Goal: Transaction & Acquisition: Book appointment/travel/reservation

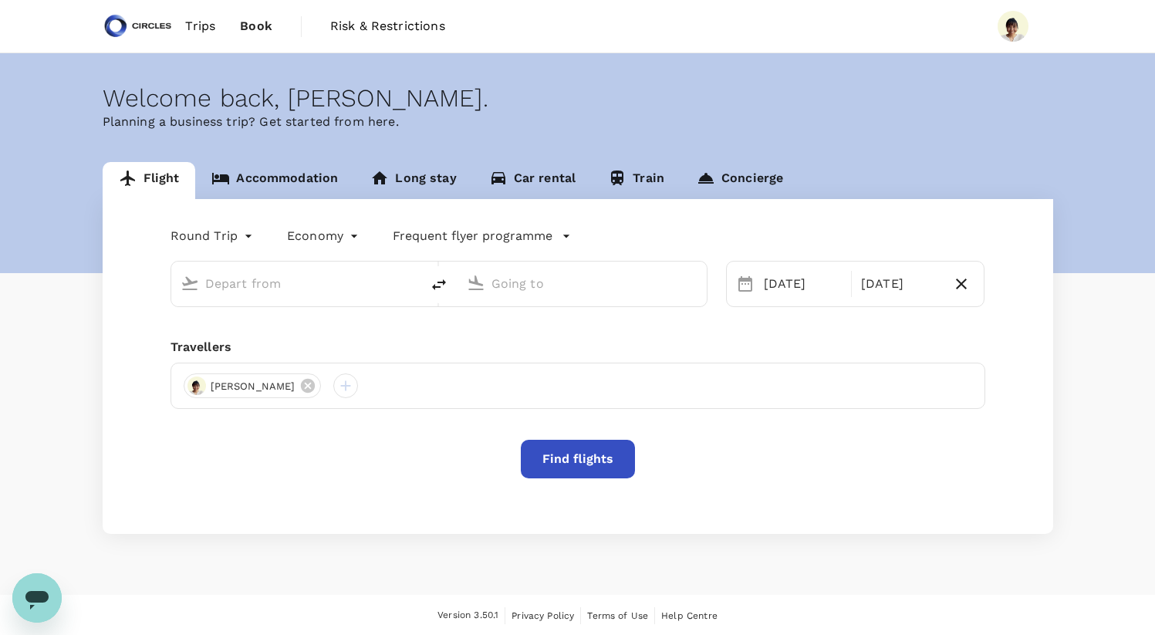
click at [274, 282] on input "text" at bounding box center [296, 284] width 183 height 24
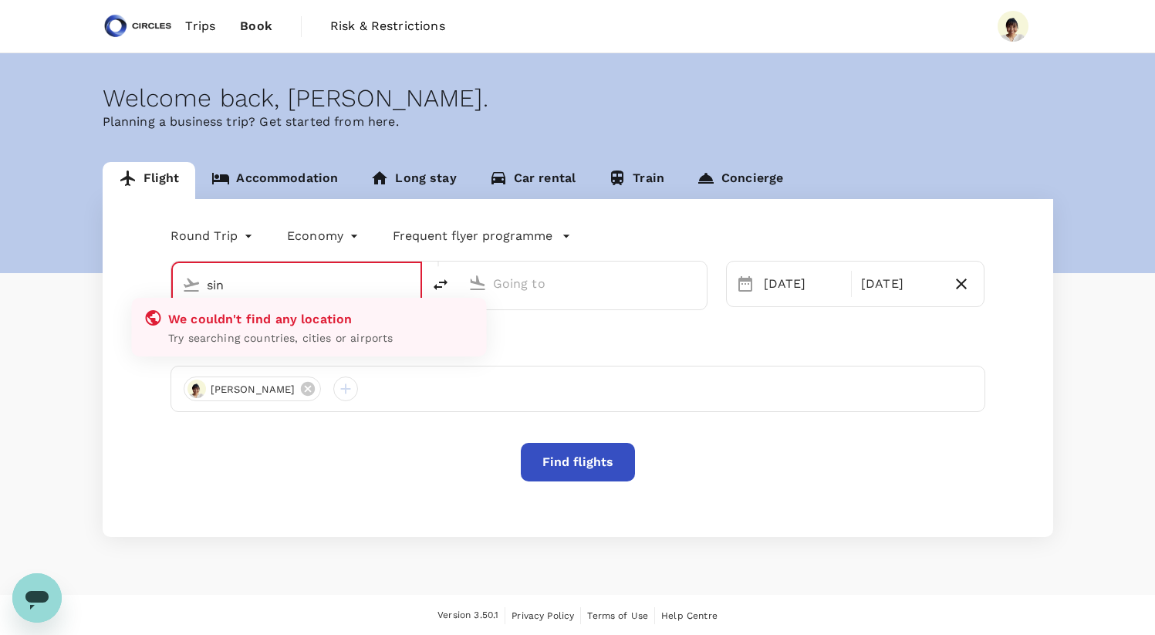
type input "Singapore Changi (SIN)"
type input "[GEOGRAPHIC_DATA], [GEOGRAPHIC_DATA] (any)"
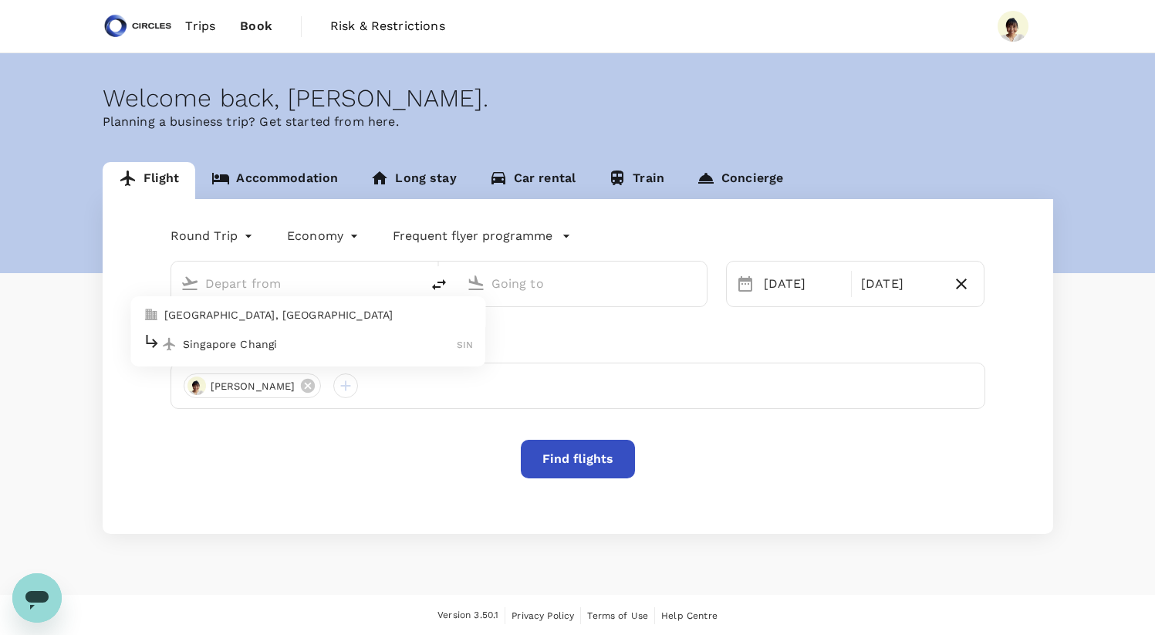
type input "Singapore Changi (SIN)"
type input "[GEOGRAPHIC_DATA], [GEOGRAPHIC_DATA] (any)"
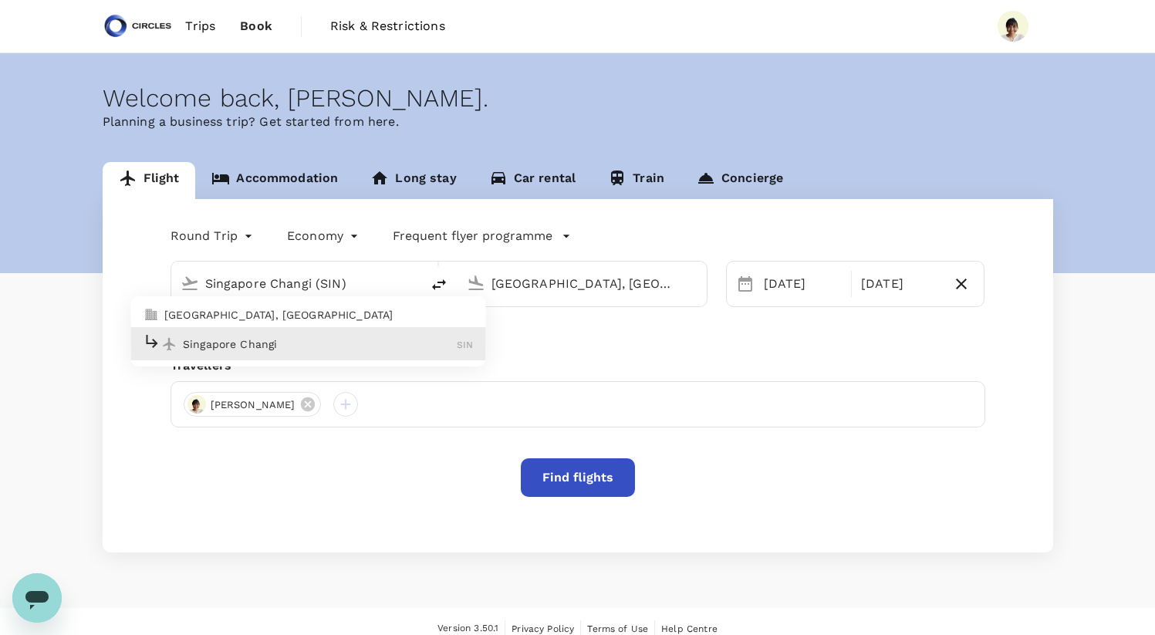
click at [299, 342] on p "Singapore Changi" at bounding box center [320, 343] width 274 height 15
type input "Singapore Changi (SIN)"
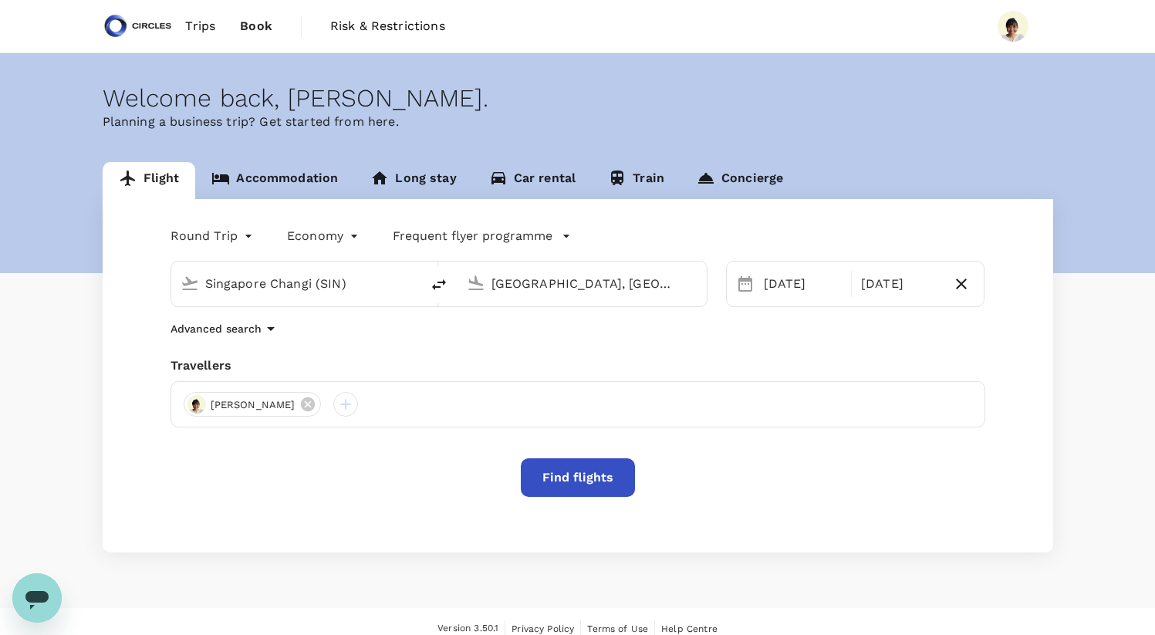
scroll to position [0, 27]
click at [534, 280] on input "[GEOGRAPHIC_DATA], [GEOGRAPHIC_DATA] (any)" at bounding box center [583, 284] width 183 height 24
click at [789, 289] on div "[DATE]" at bounding box center [803, 284] width 90 height 31
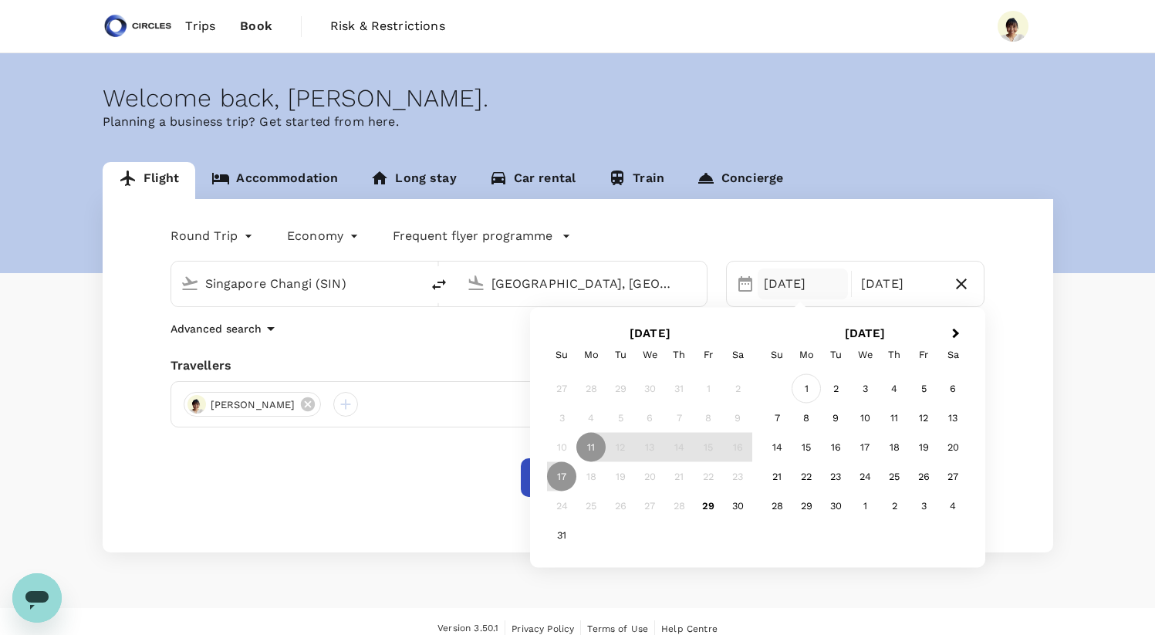
click at [813, 396] on div "1" at bounding box center [806, 388] width 29 height 29
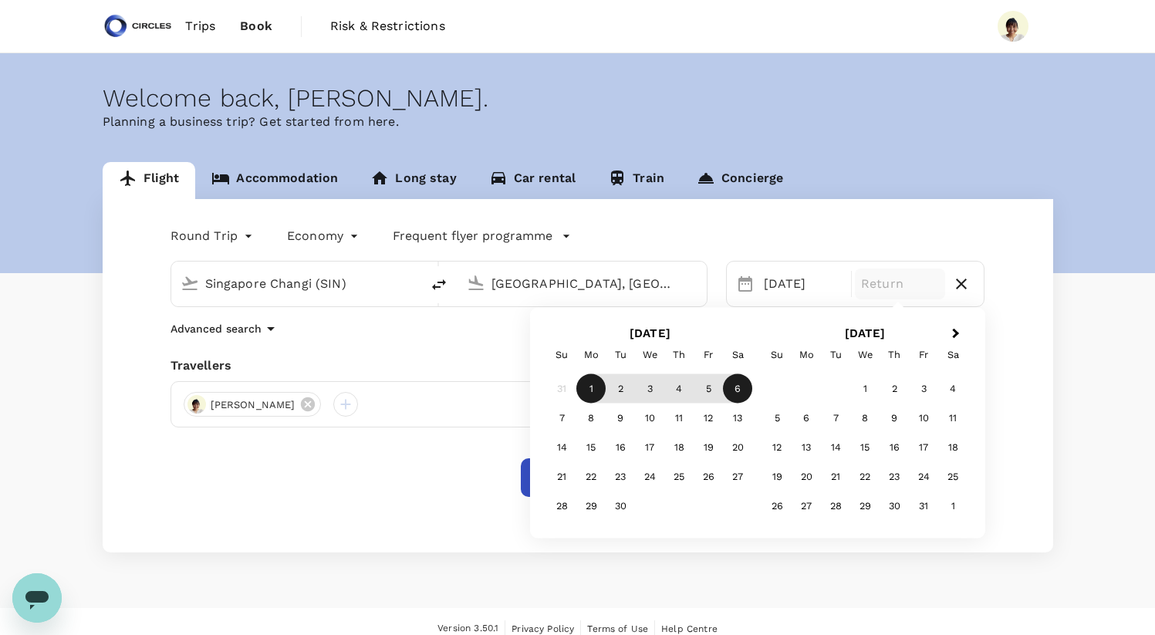
click at [735, 390] on div "6" at bounding box center [737, 388] width 29 height 29
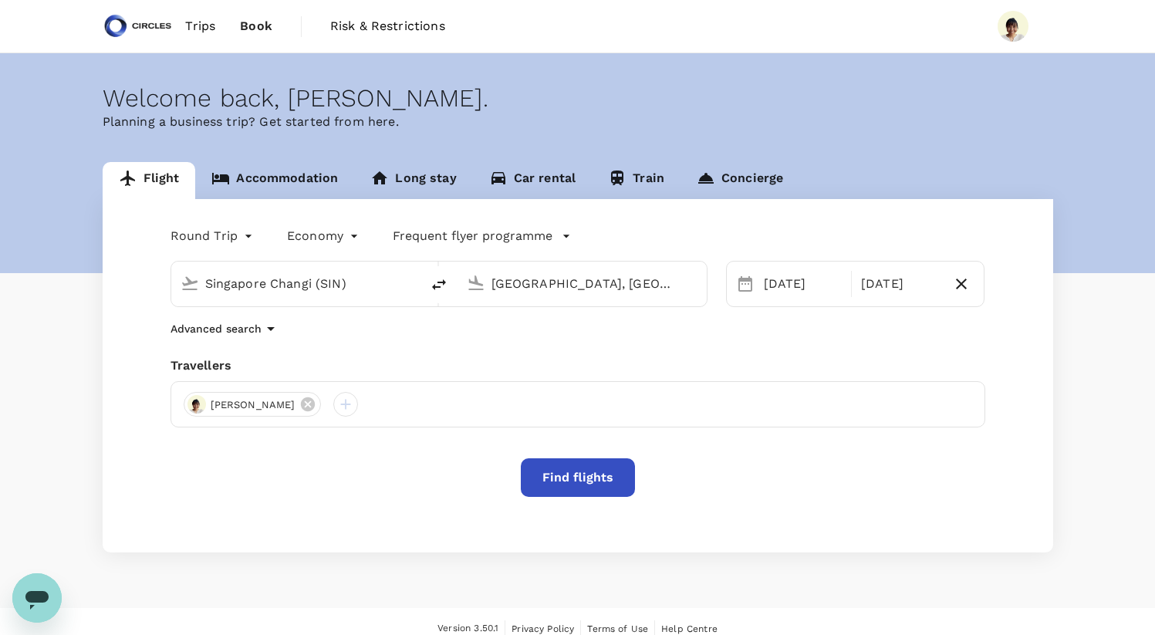
click at [564, 476] on button "Find flights" at bounding box center [578, 477] width 114 height 39
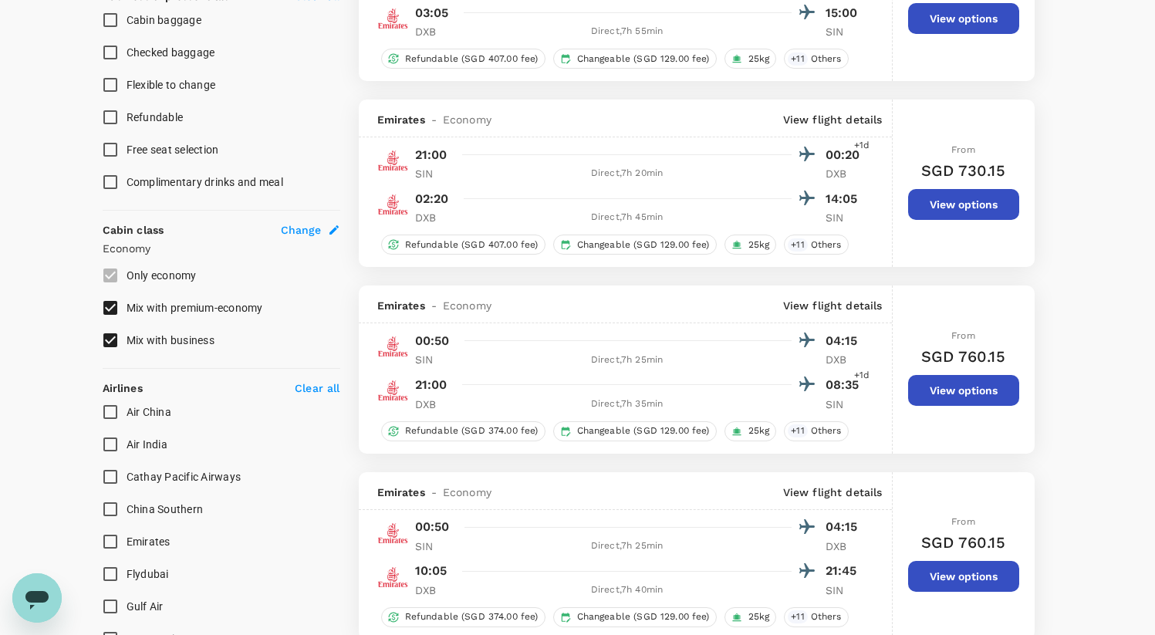
scroll to position [112, 0]
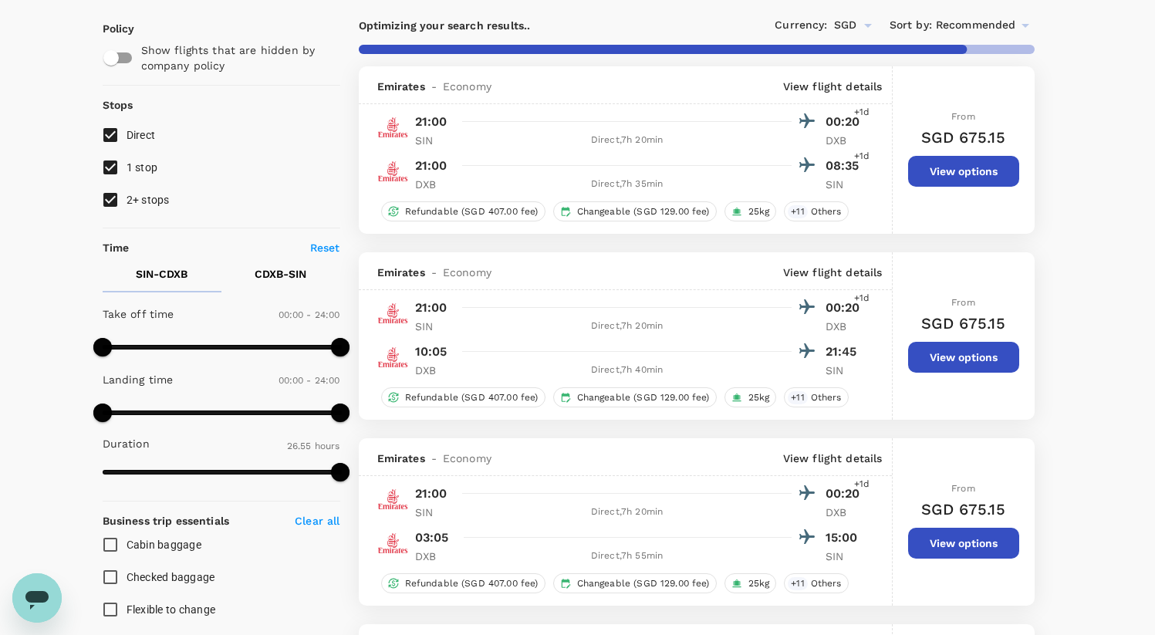
click at [938, 170] on button "View options" at bounding box center [963, 171] width 111 height 31
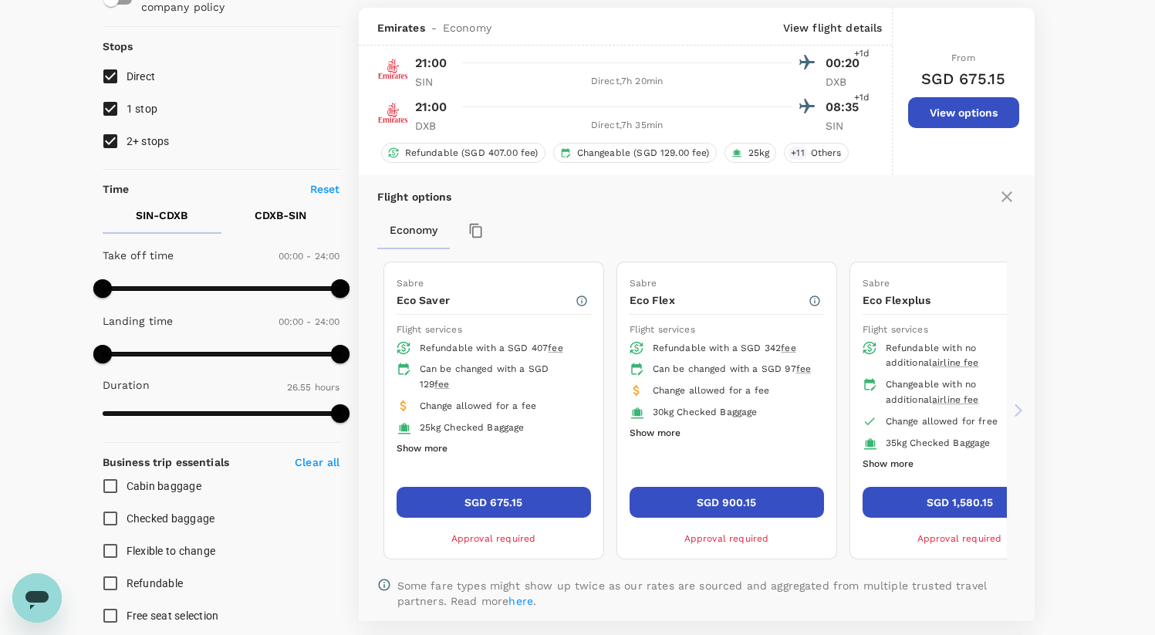
scroll to position [178, 0]
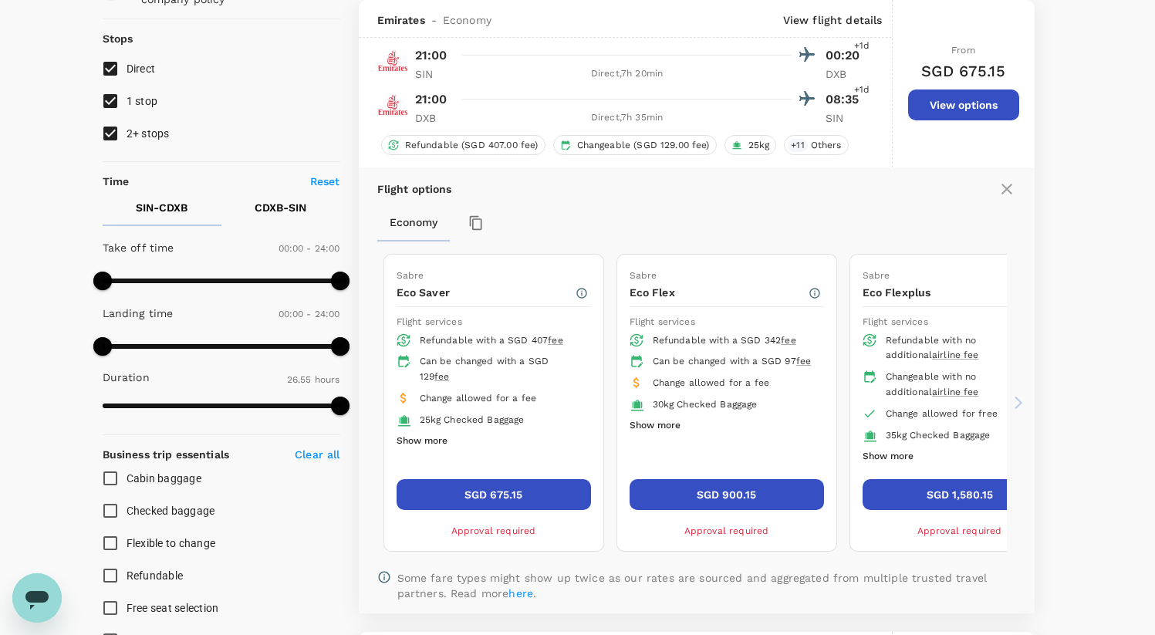
click at [608, 123] on div "Direct , 7h 35min" at bounding box center [627, 117] width 329 height 15
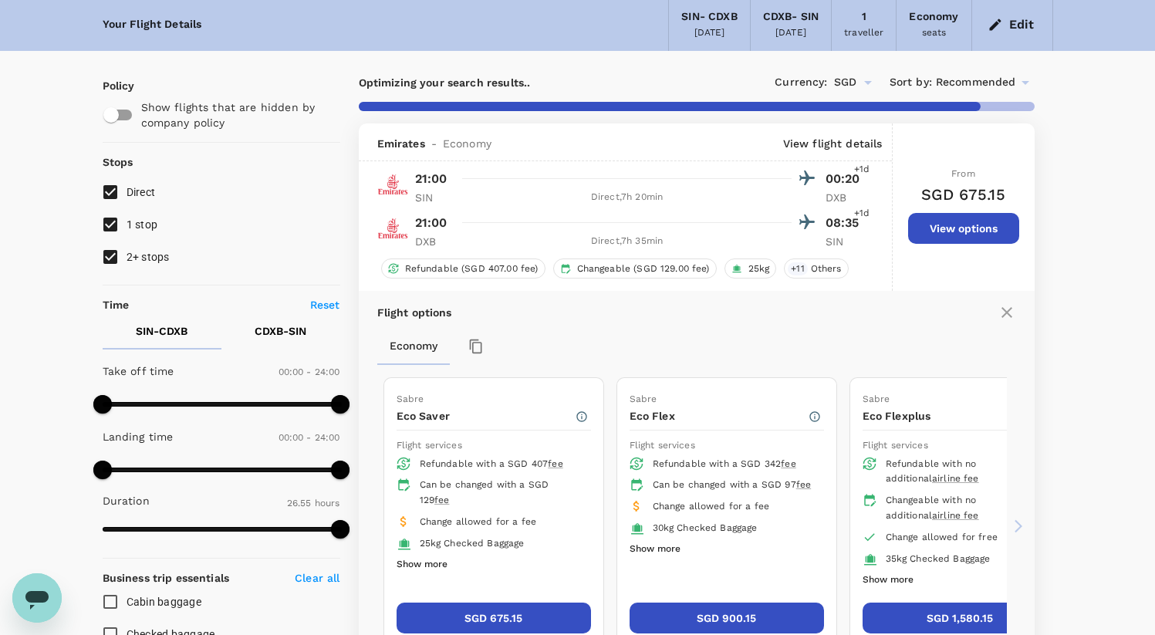
scroll to position [51, 0]
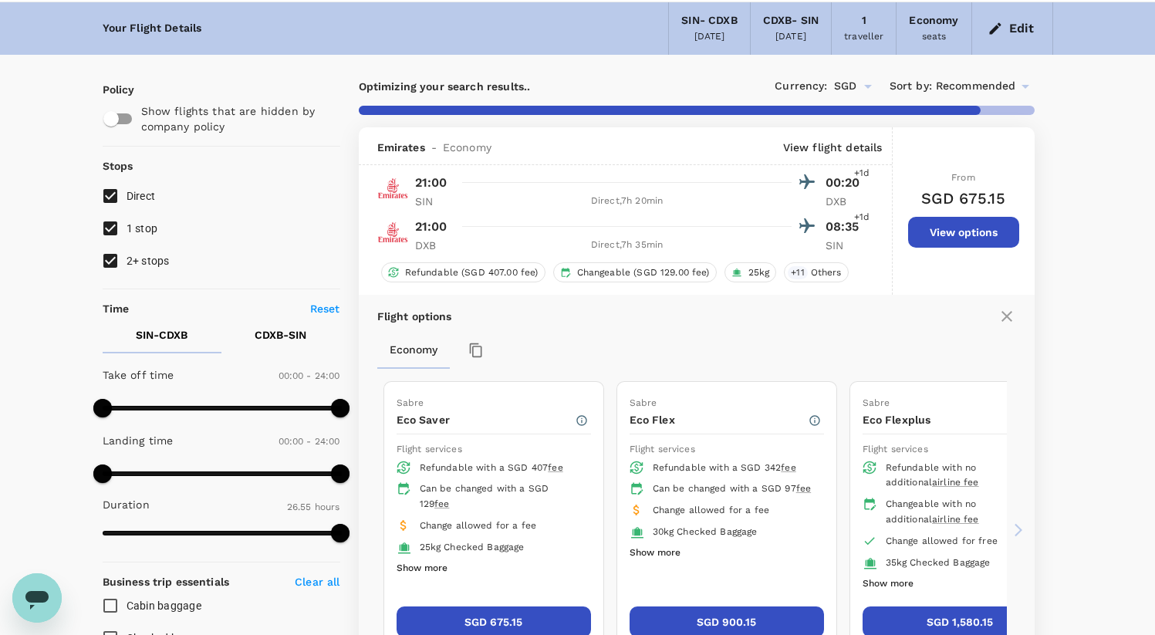
click at [823, 144] on p "View flight details" at bounding box center [833, 147] width 100 height 15
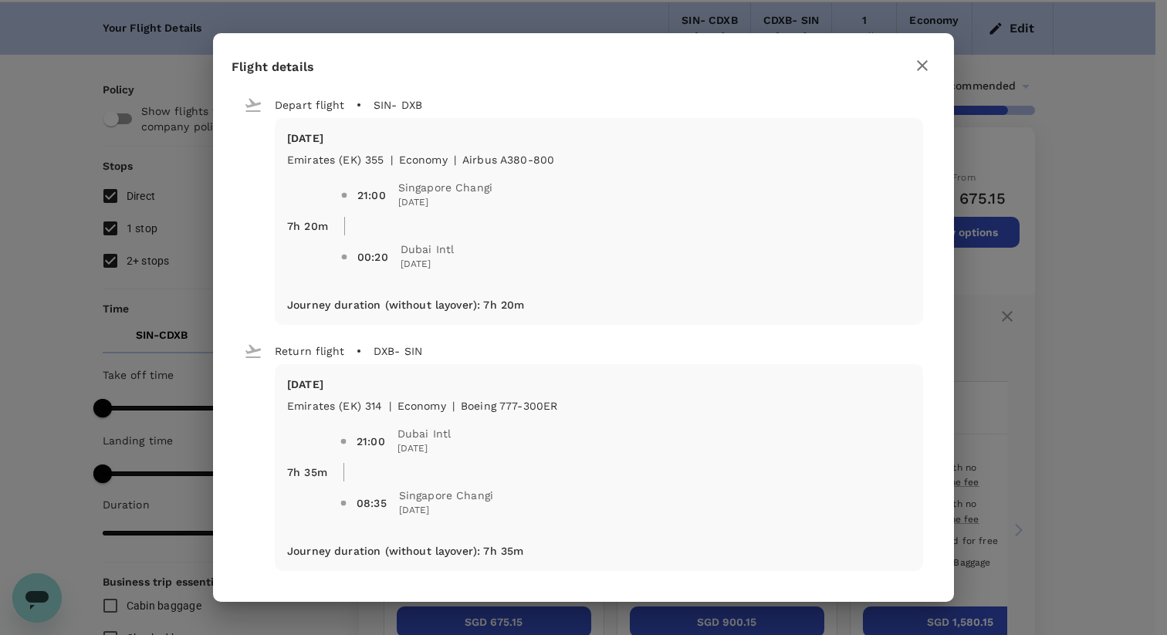
click at [901, 72] on div "Flight details" at bounding box center [583, 65] width 704 height 27
click at [912, 70] on button "button" at bounding box center [922, 65] width 26 height 26
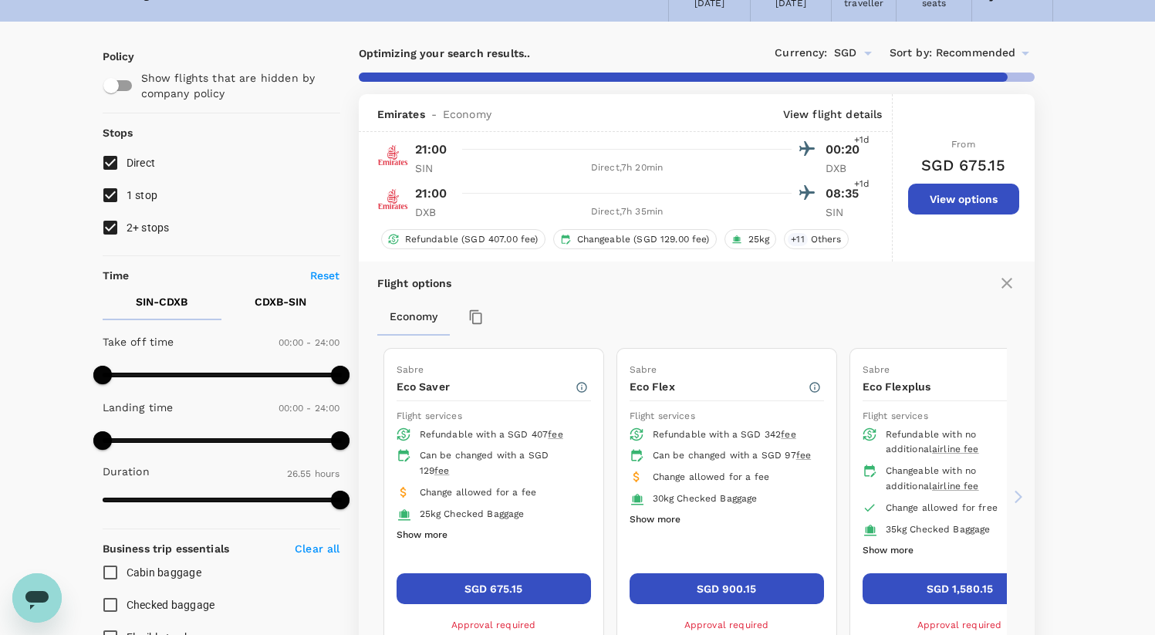
scroll to position [354, 0]
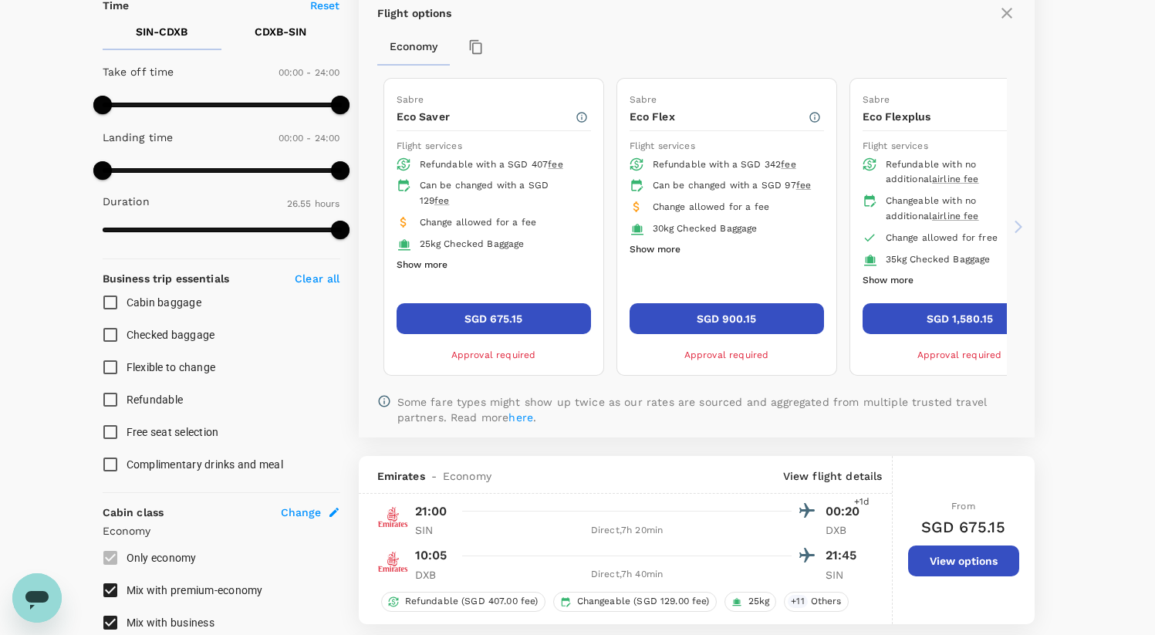
click at [840, 477] on p "View flight details" at bounding box center [833, 475] width 100 height 15
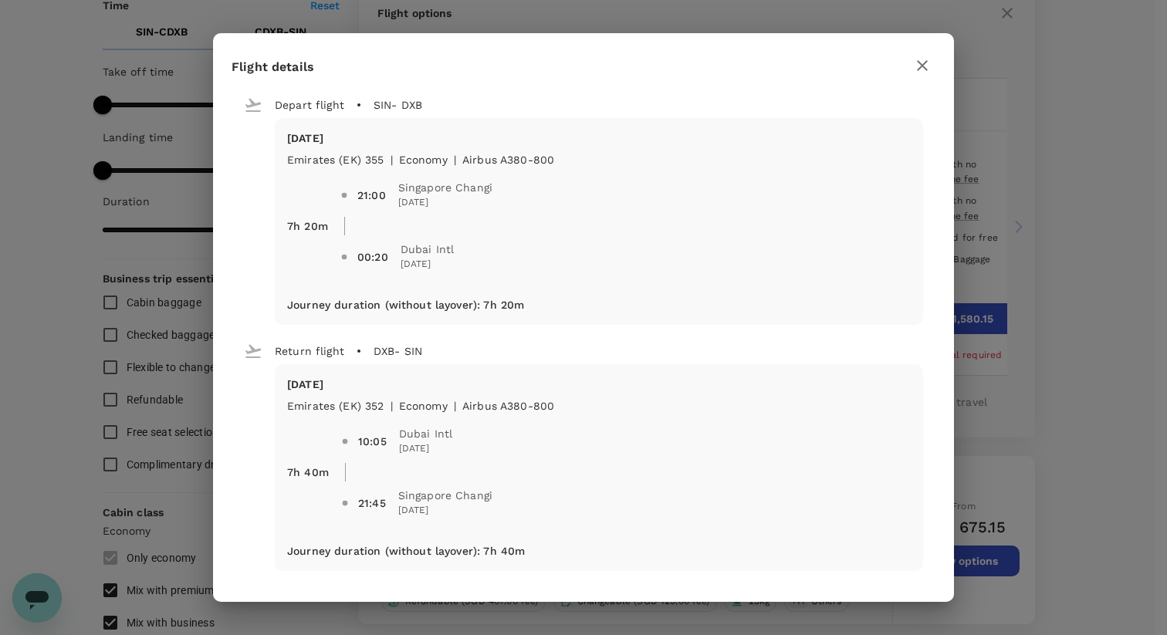
type input "2085"
click at [909, 72] on div at bounding box center [922, 65] width 26 height 27
click at [918, 67] on icon "button" at bounding box center [922, 65] width 11 height 11
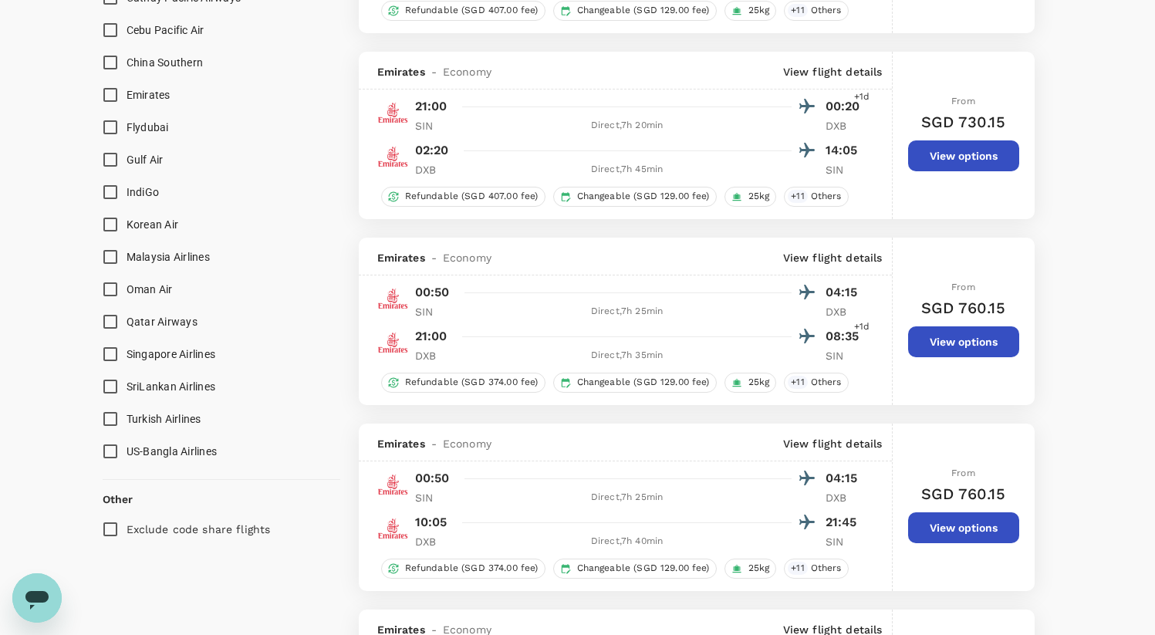
scroll to position [1117, 0]
click at [818, 438] on p "View flight details" at bounding box center [833, 441] width 100 height 15
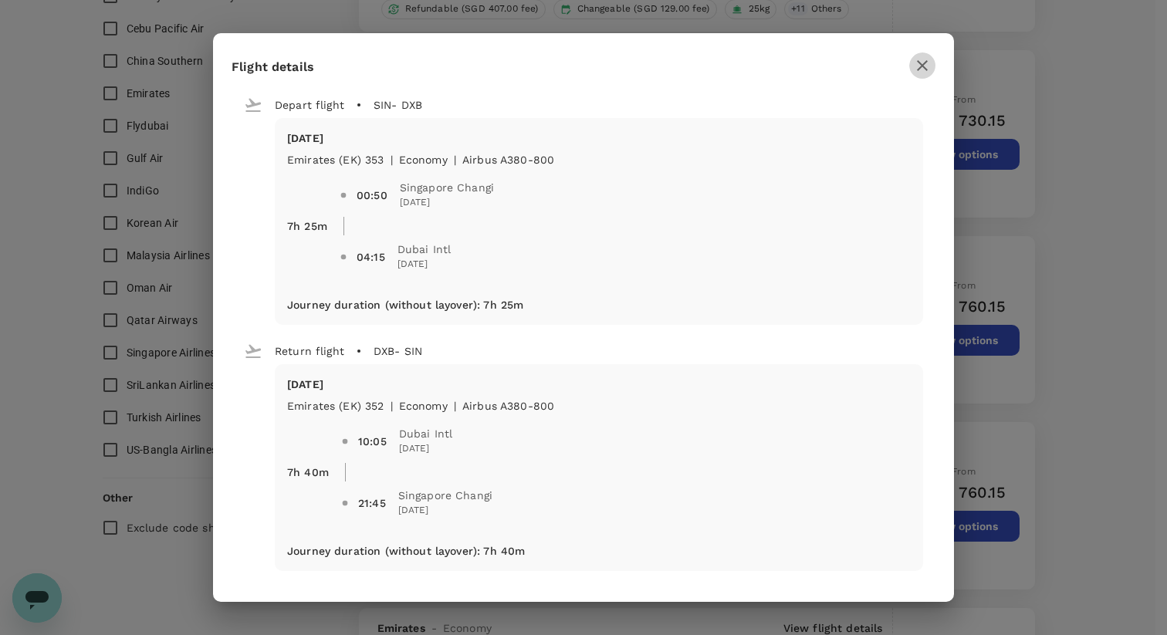
click at [919, 65] on icon "button" at bounding box center [922, 65] width 19 height 19
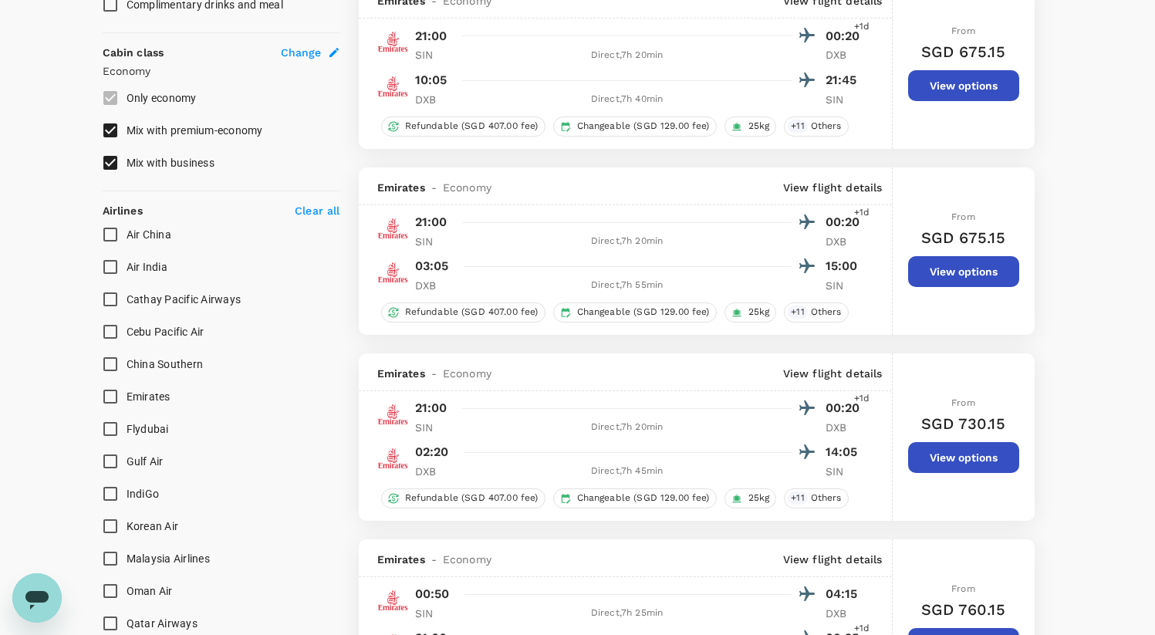
scroll to position [676, 0]
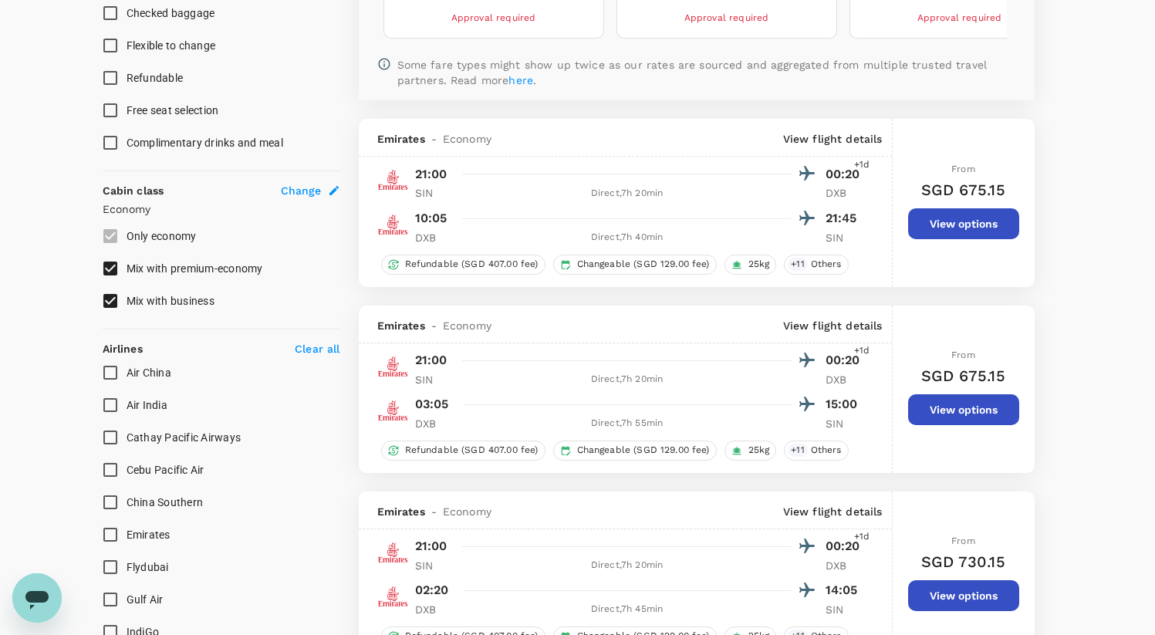
click at [861, 132] on p "View flight details" at bounding box center [833, 138] width 100 height 15
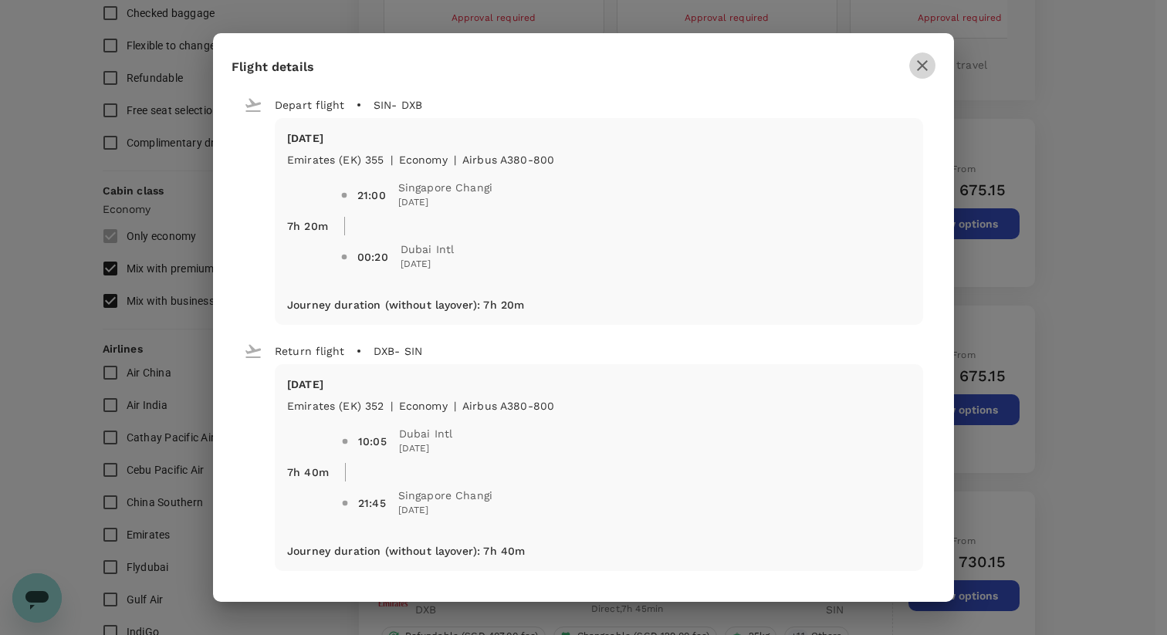
click at [924, 60] on icon "button" at bounding box center [922, 65] width 19 height 19
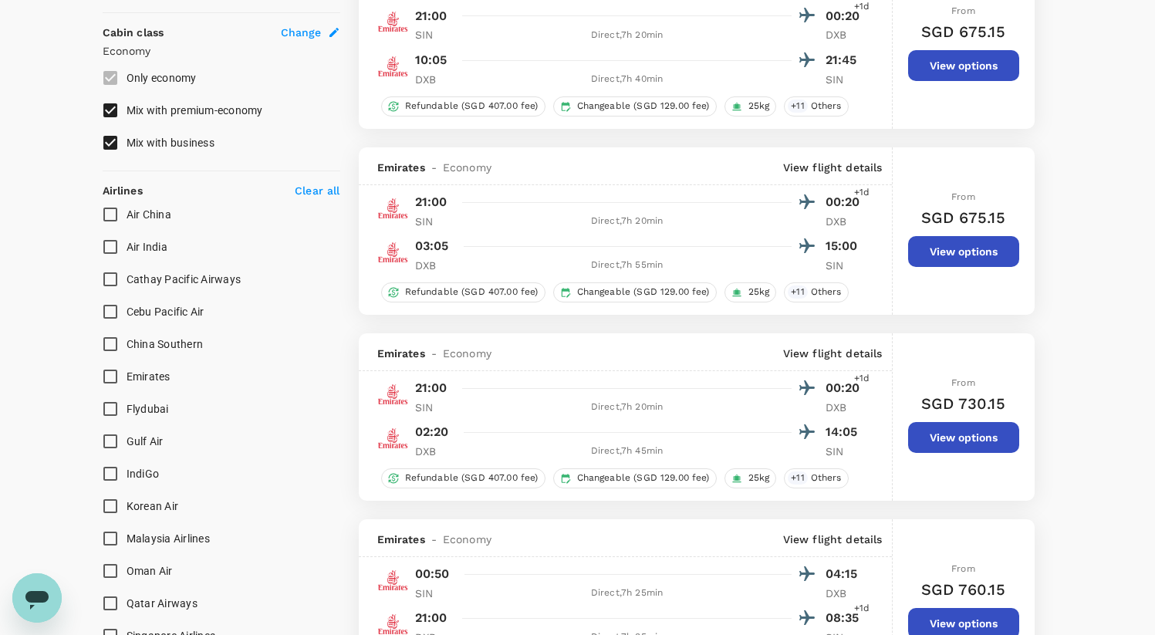
scroll to position [1150, 0]
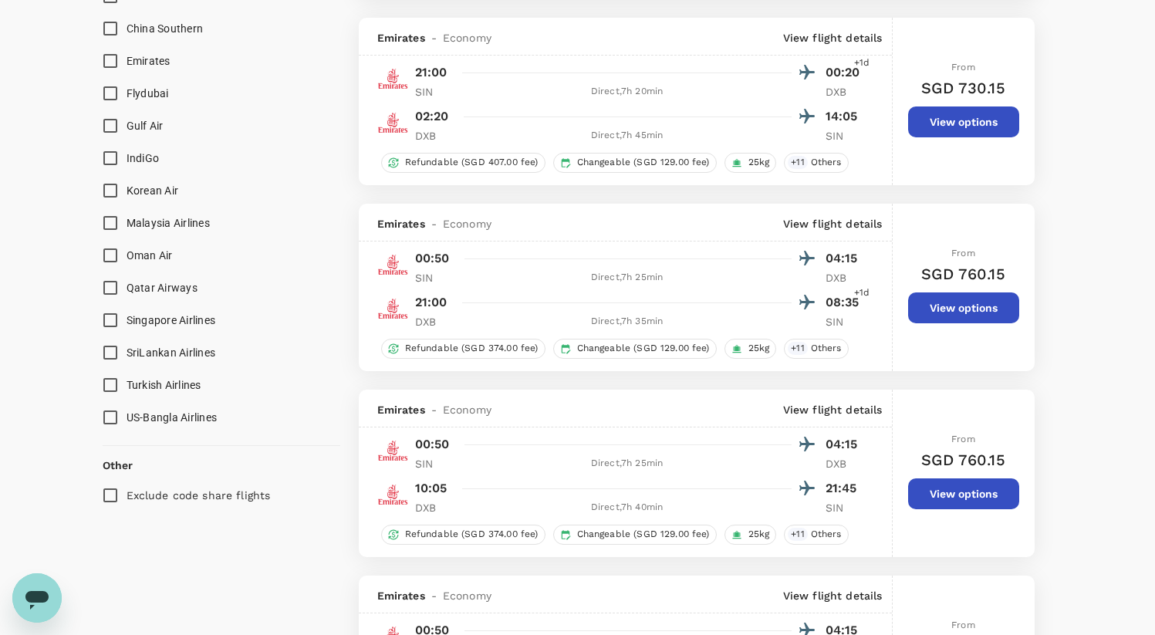
click at [846, 36] on p "View flight details" at bounding box center [833, 37] width 100 height 15
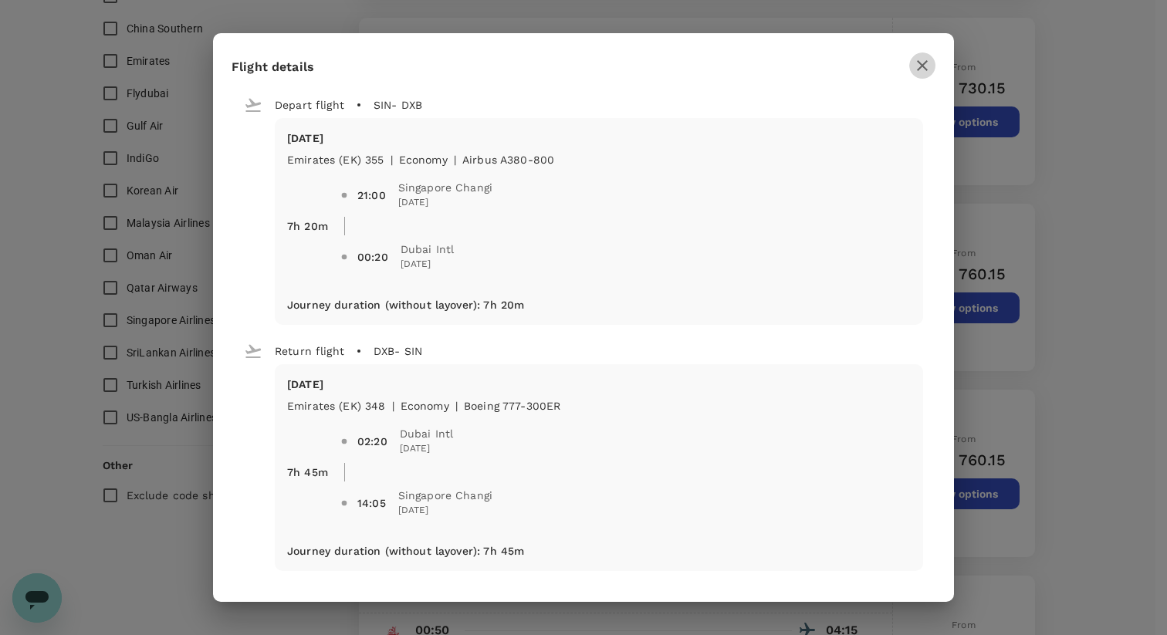
click at [923, 70] on icon "button" at bounding box center [922, 65] width 19 height 19
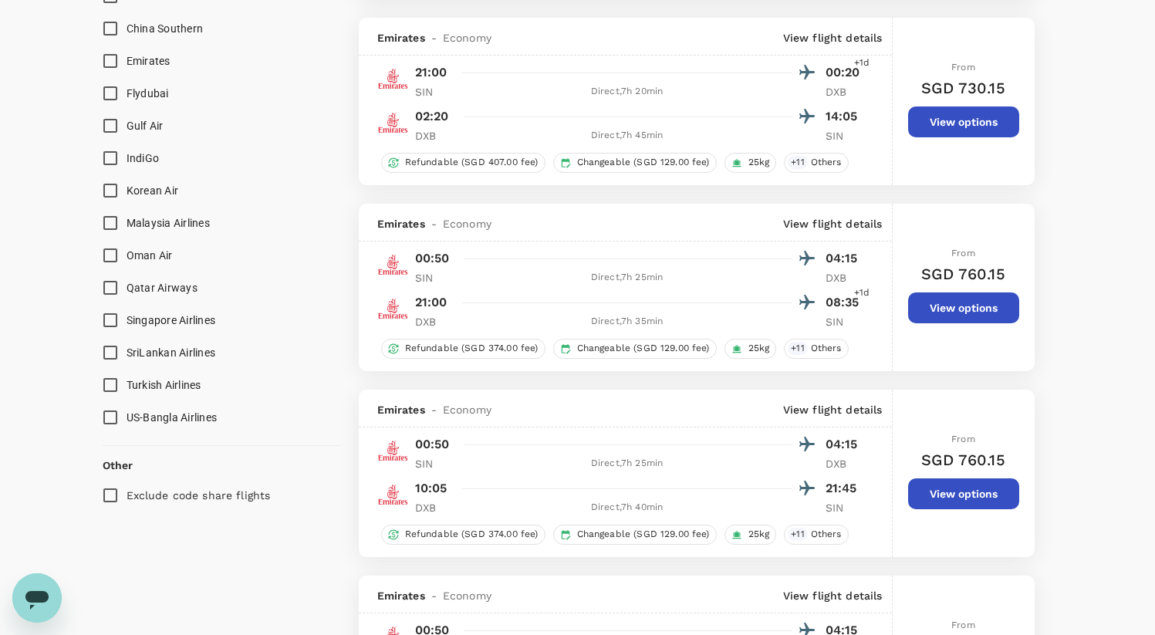
click at [845, 227] on p "View flight details" at bounding box center [833, 223] width 100 height 15
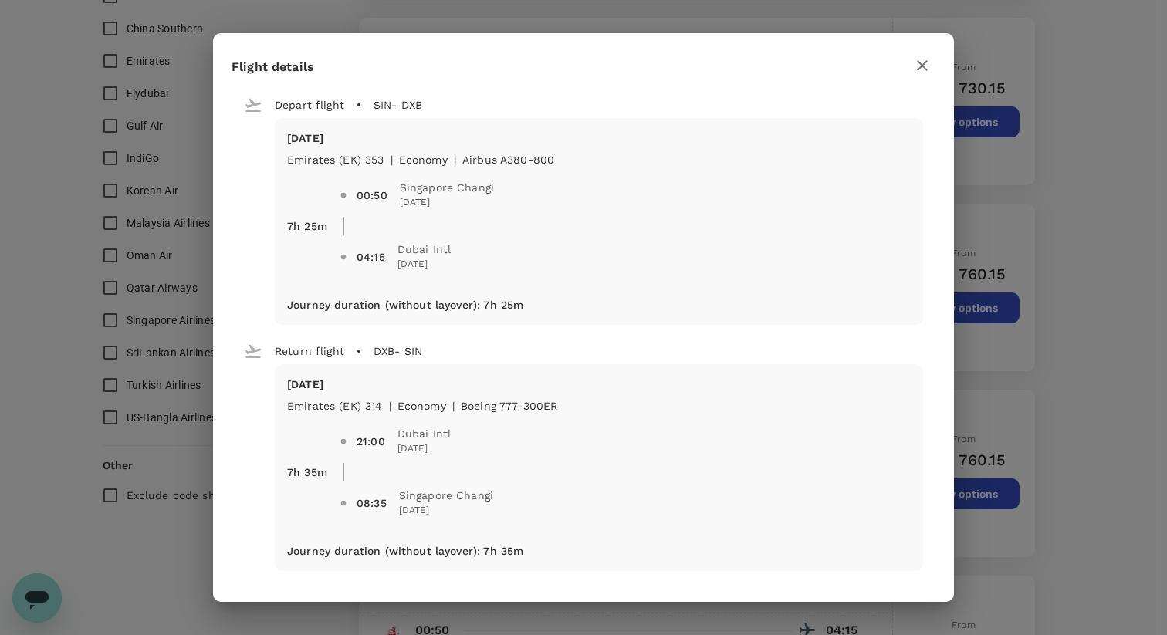
click at [924, 66] on icon "button" at bounding box center [922, 65] width 19 height 19
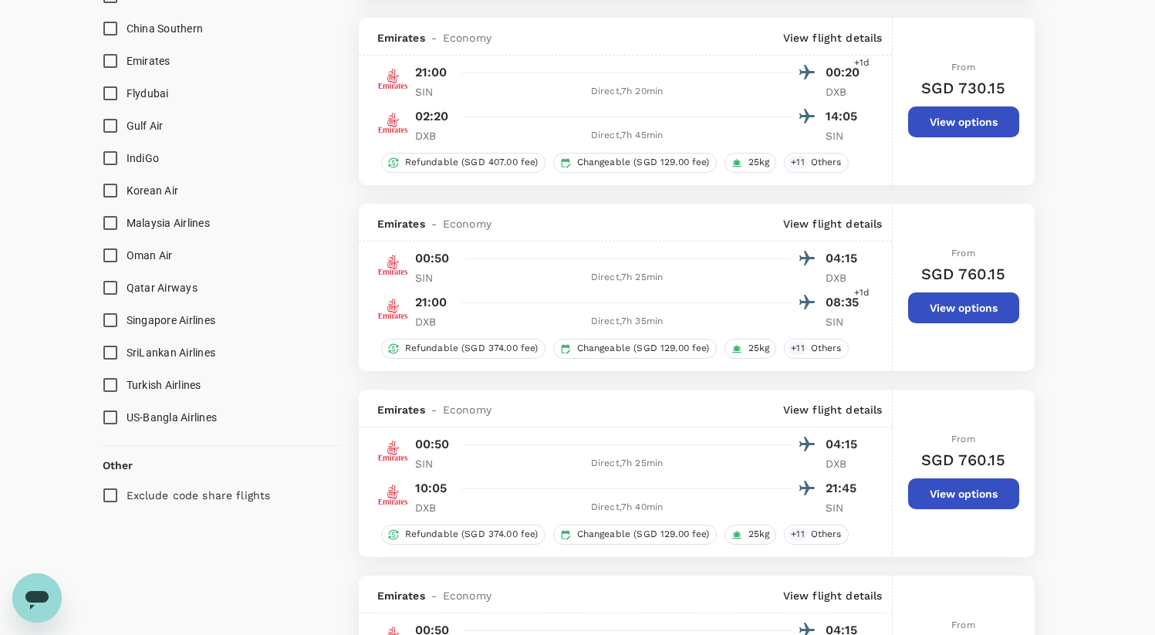
click at [850, 409] on p "View flight details" at bounding box center [833, 409] width 100 height 15
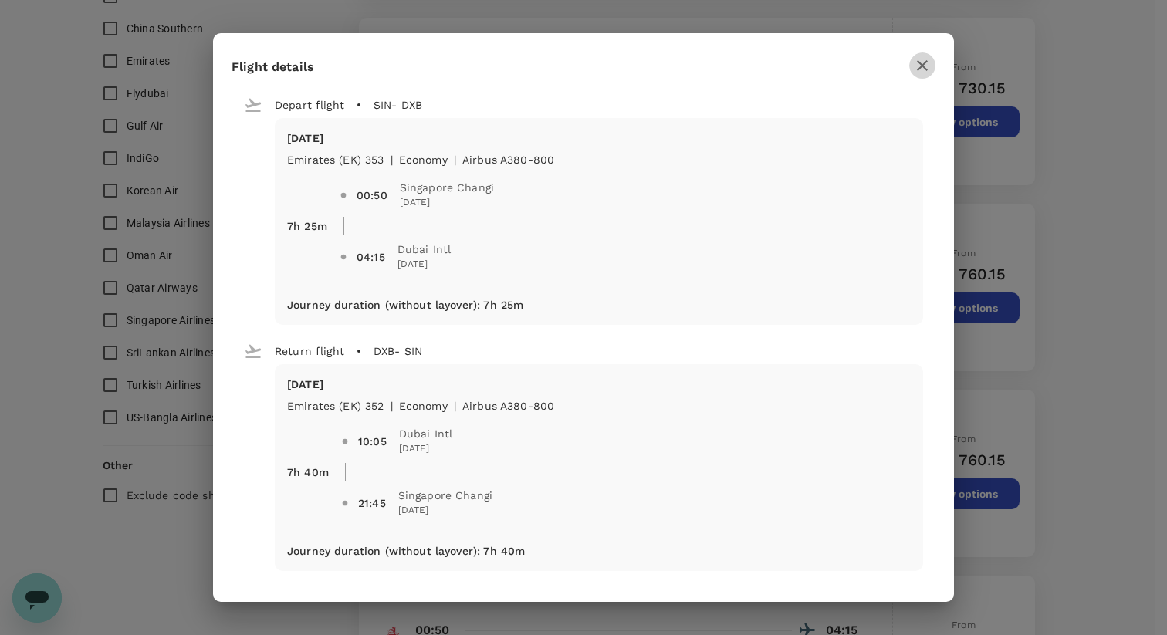
click at [909, 68] on button "button" at bounding box center [922, 65] width 26 height 26
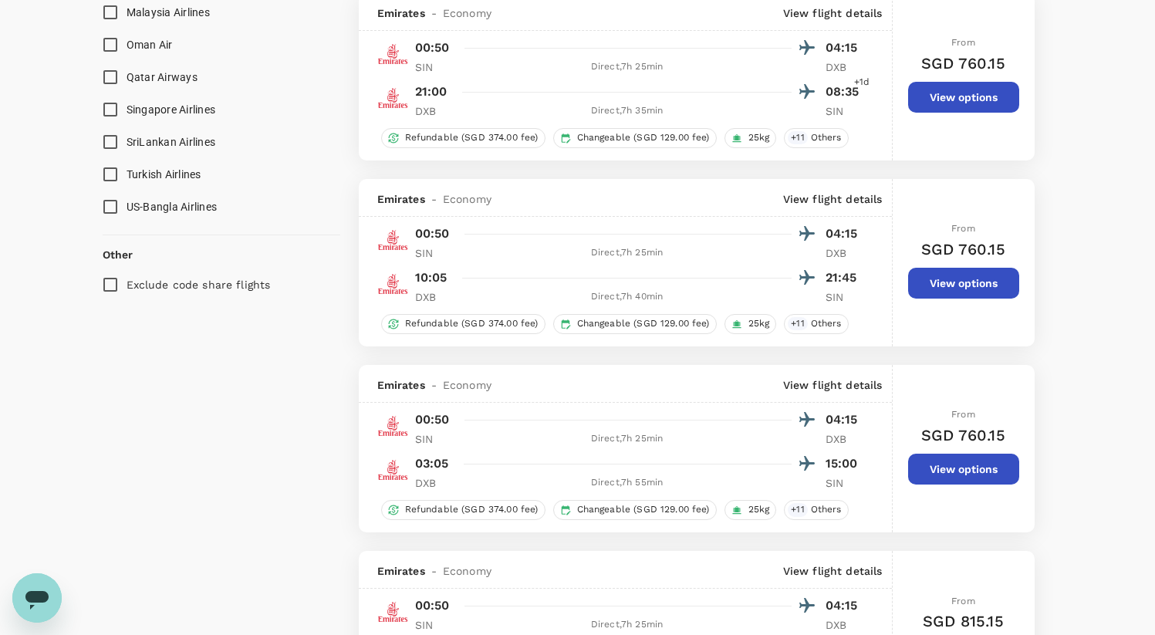
scroll to position [1397, 0]
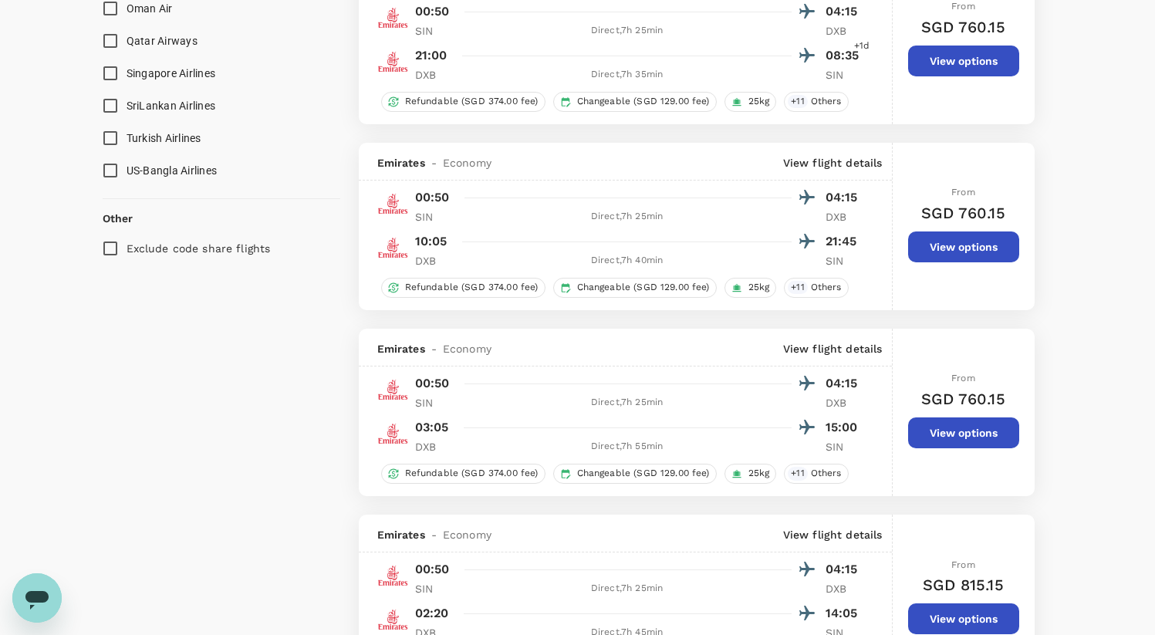
click at [857, 351] on p "View flight details" at bounding box center [833, 348] width 100 height 15
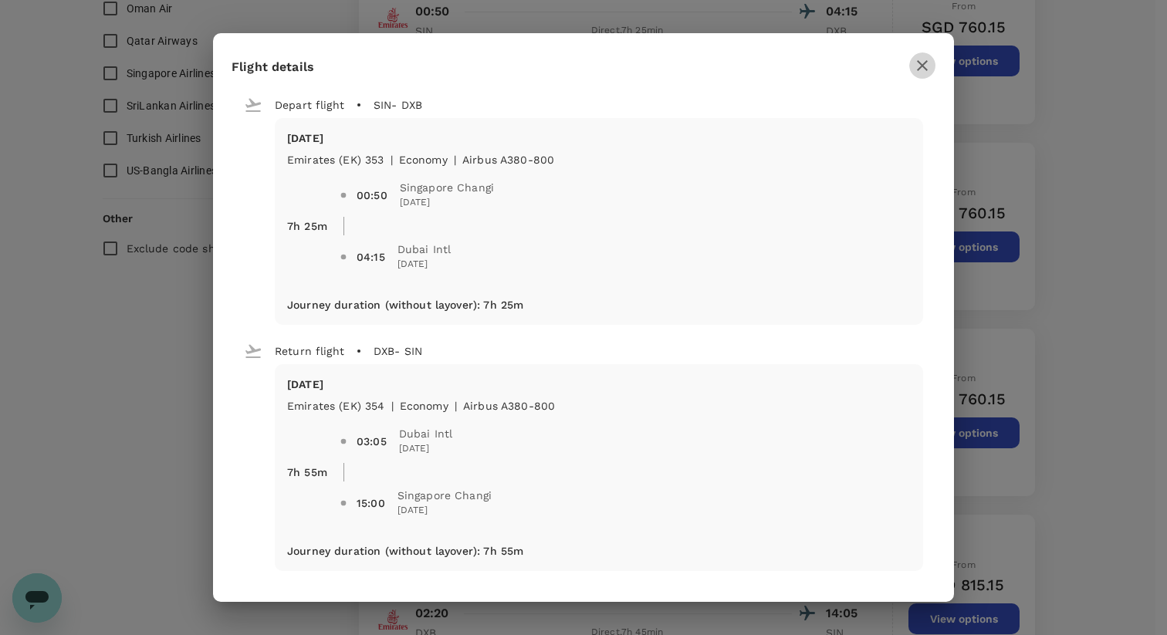
click at [915, 73] on icon "button" at bounding box center [922, 65] width 19 height 19
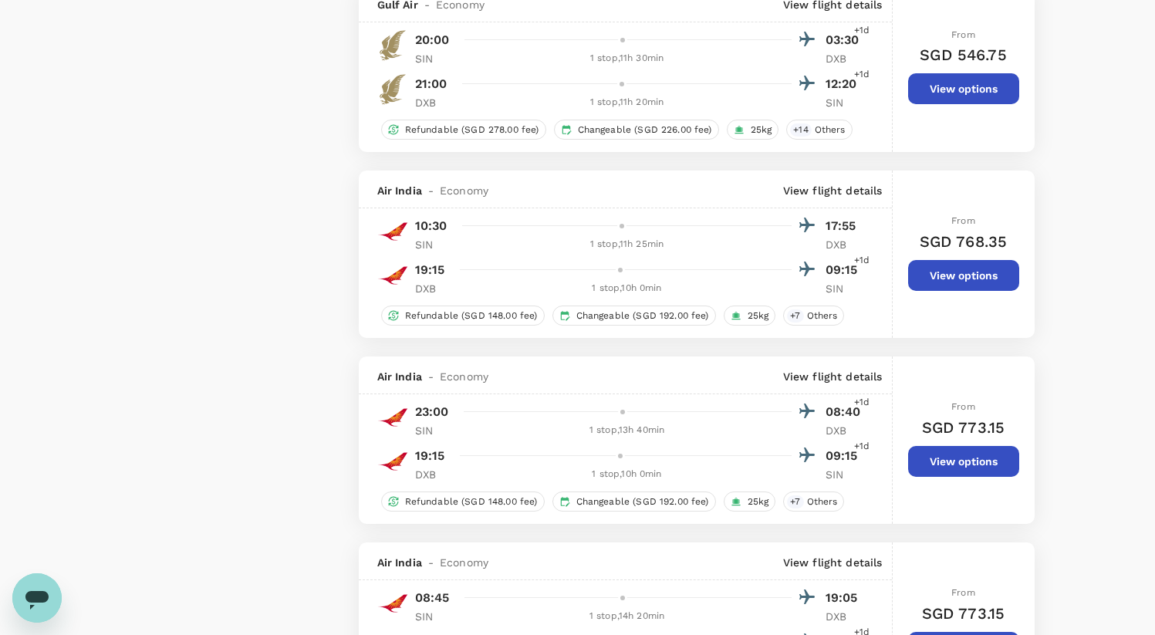
scroll to position [2218, 0]
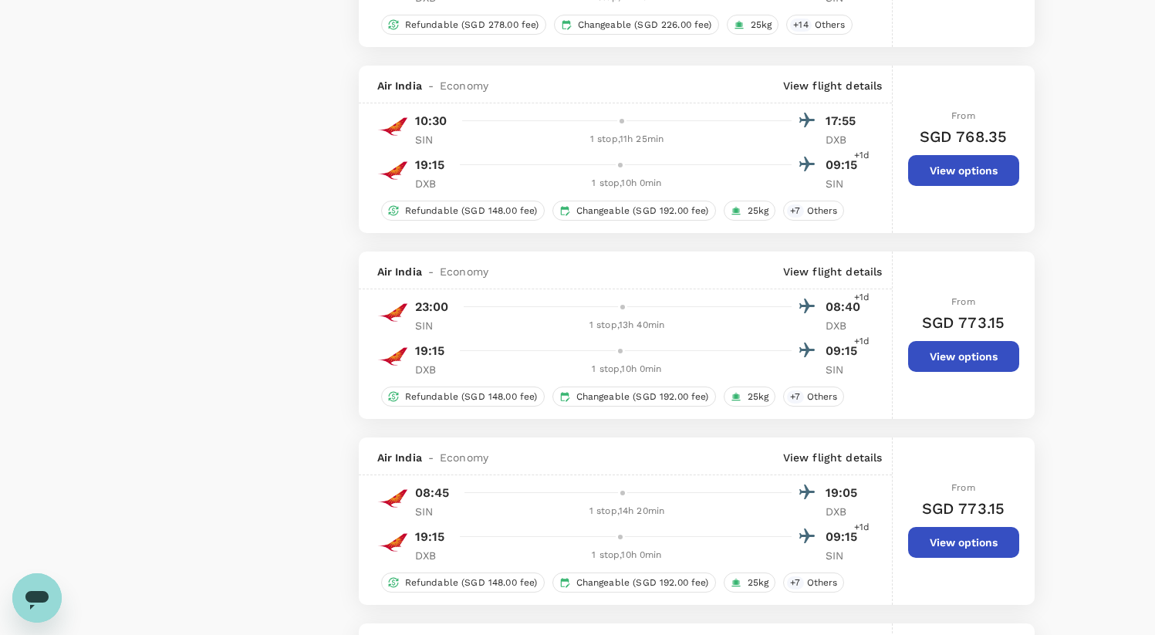
click at [830, 93] on p "View flight details" at bounding box center [833, 85] width 100 height 15
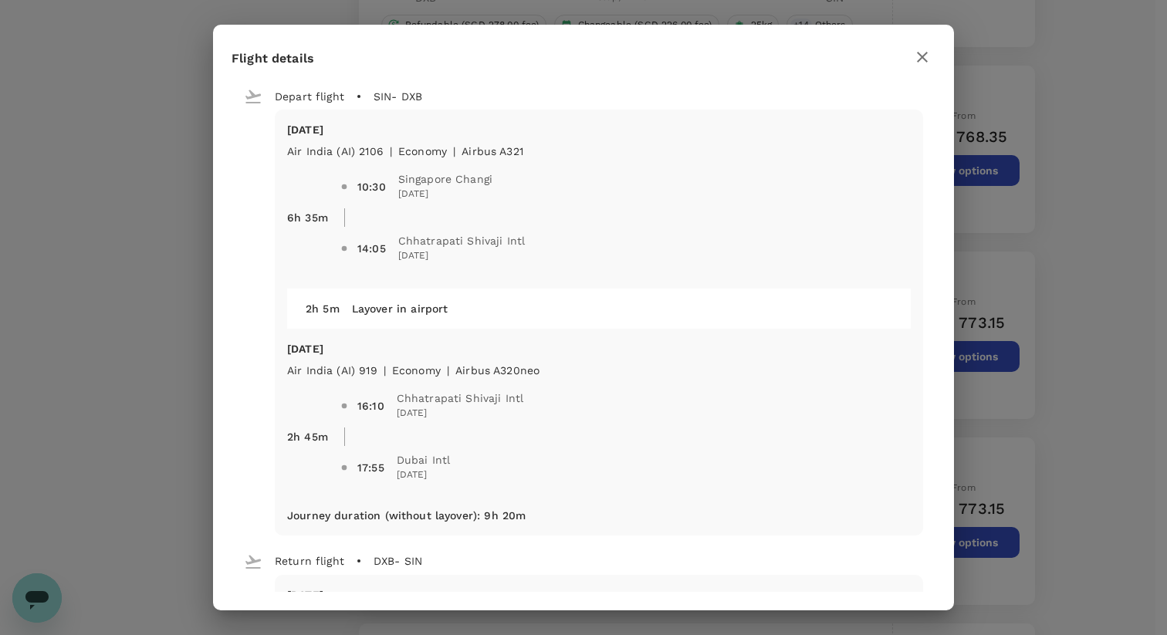
click at [945, 59] on h2 "Flight details" at bounding box center [583, 62] width 741 height 39
click at [921, 59] on icon "button" at bounding box center [922, 57] width 19 height 19
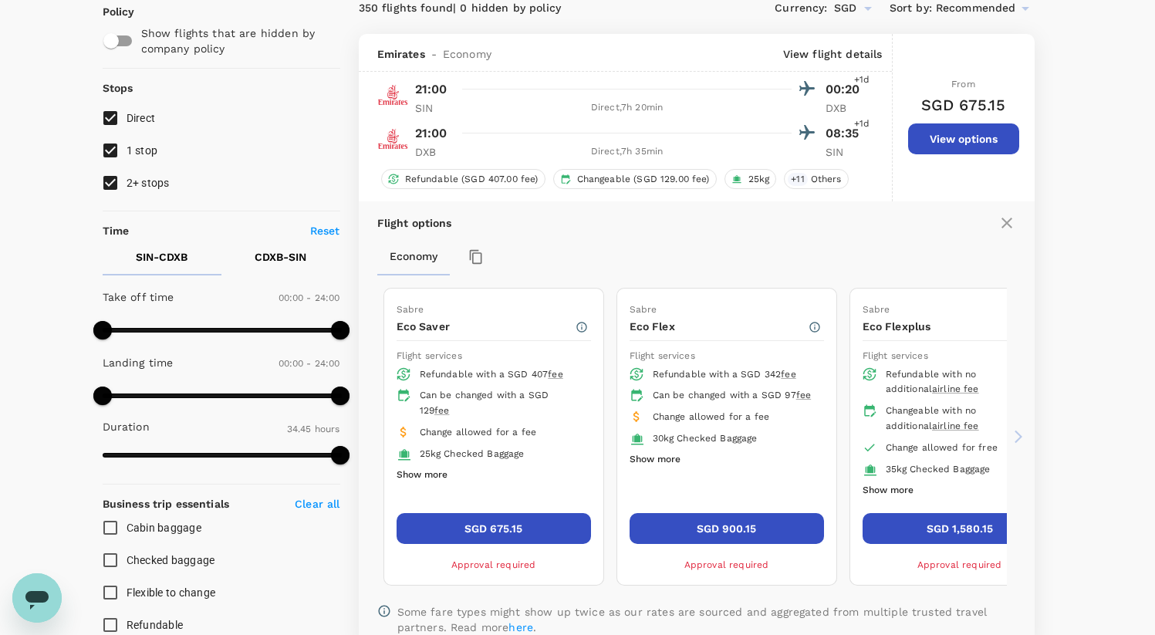
scroll to position [0, 0]
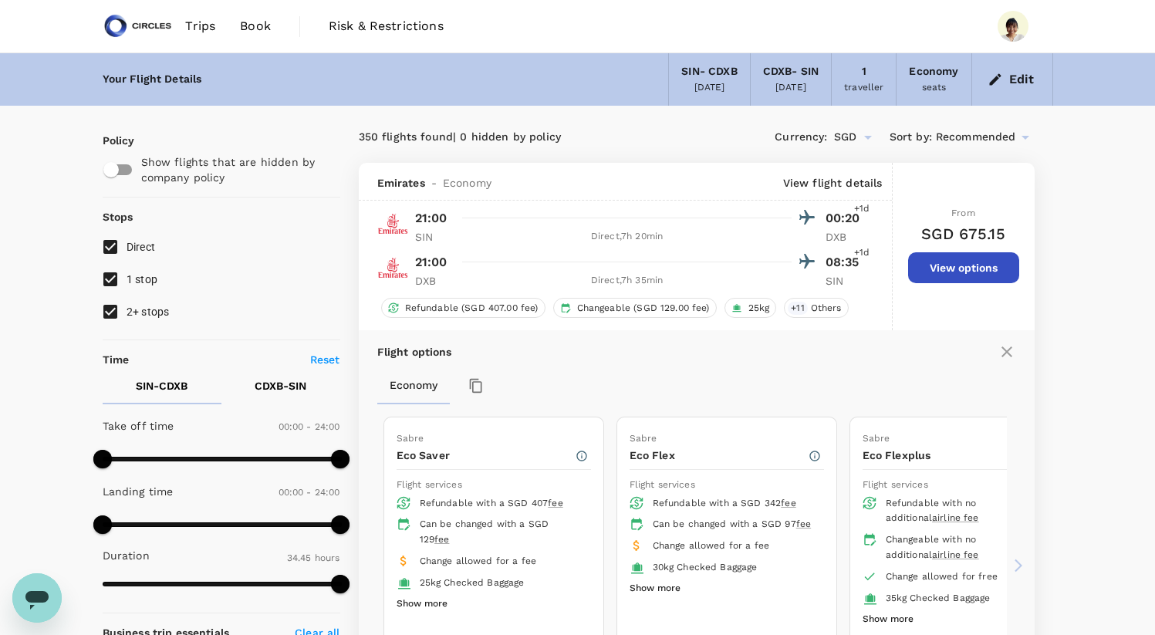
click at [119, 277] on input "1 stop" at bounding box center [110, 279] width 32 height 32
checkbox input "false"
click at [120, 302] on input "2+ stops" at bounding box center [110, 312] width 32 height 32
checkbox input "false"
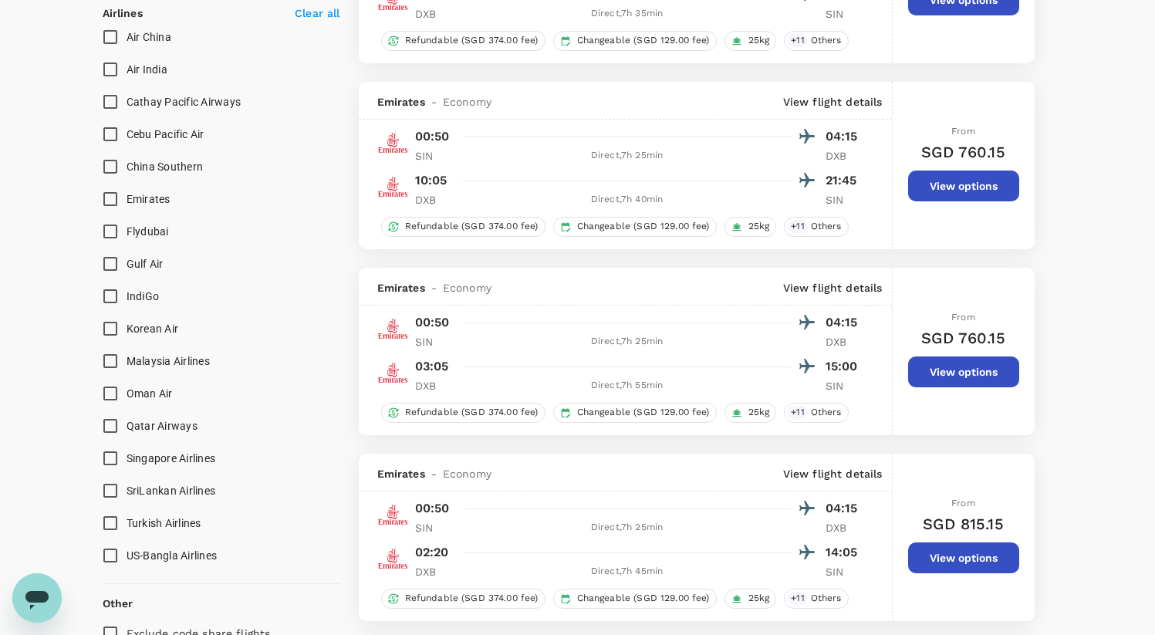
scroll to position [1504, 0]
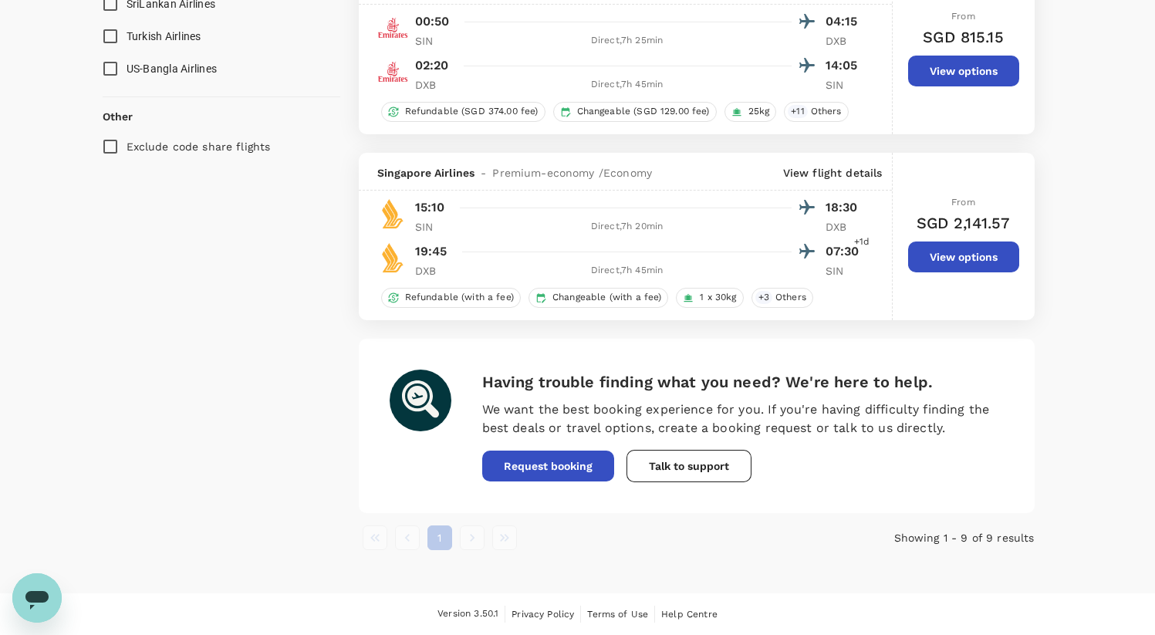
click at [866, 171] on p "View flight details" at bounding box center [833, 172] width 100 height 15
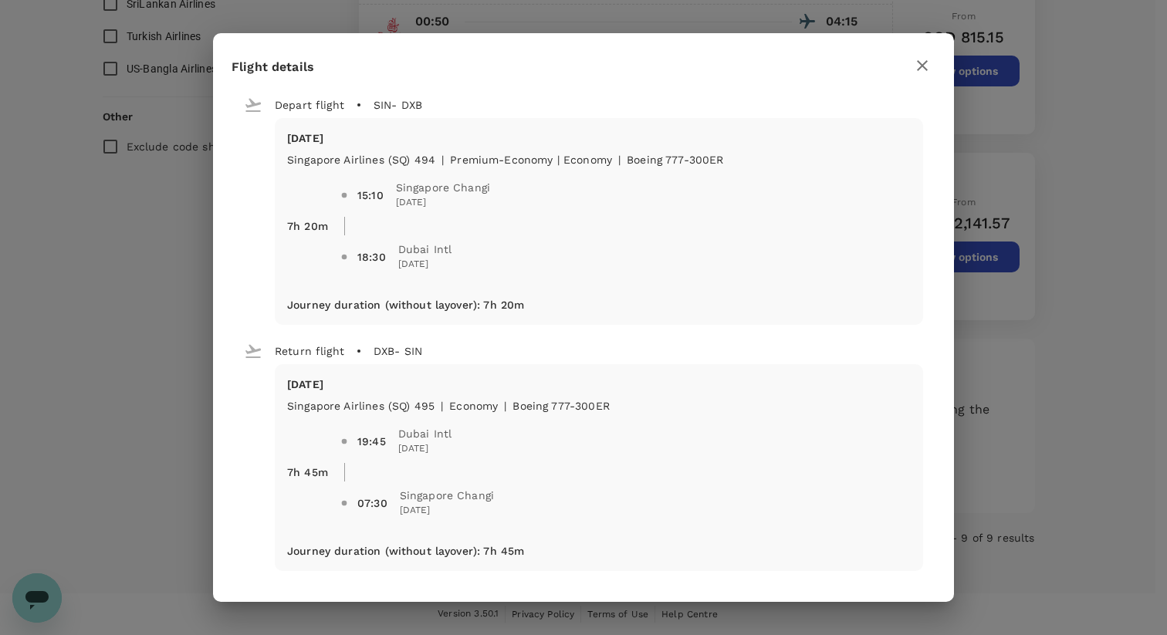
click at [914, 77] on div at bounding box center [922, 65] width 26 height 27
click at [917, 60] on icon "button" at bounding box center [922, 65] width 11 height 11
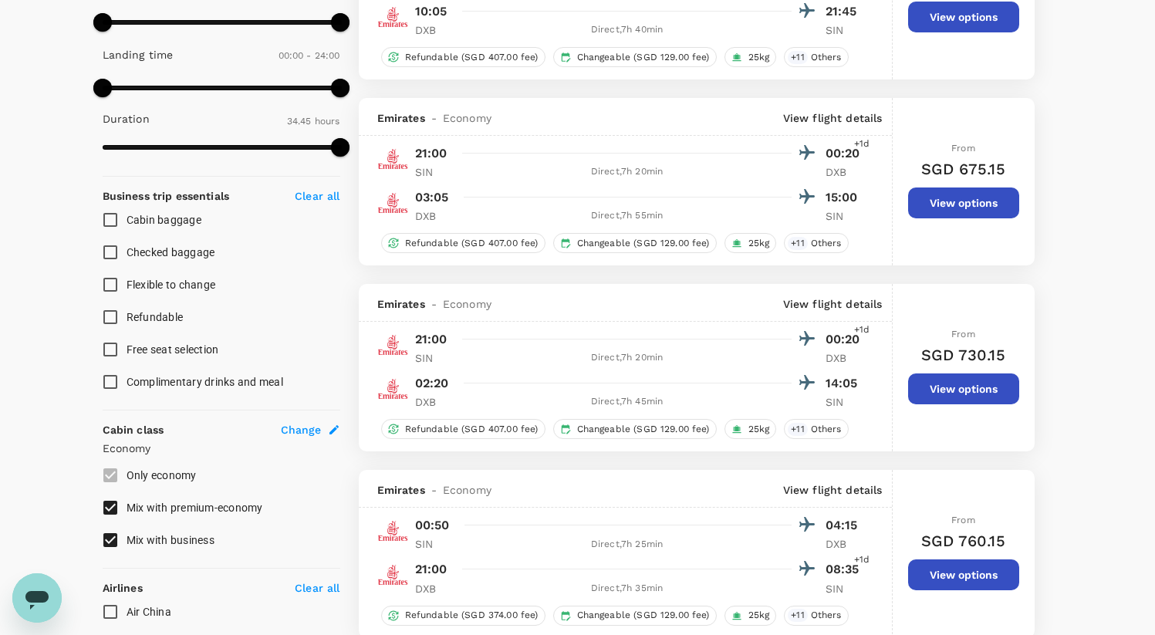
scroll to position [0, 0]
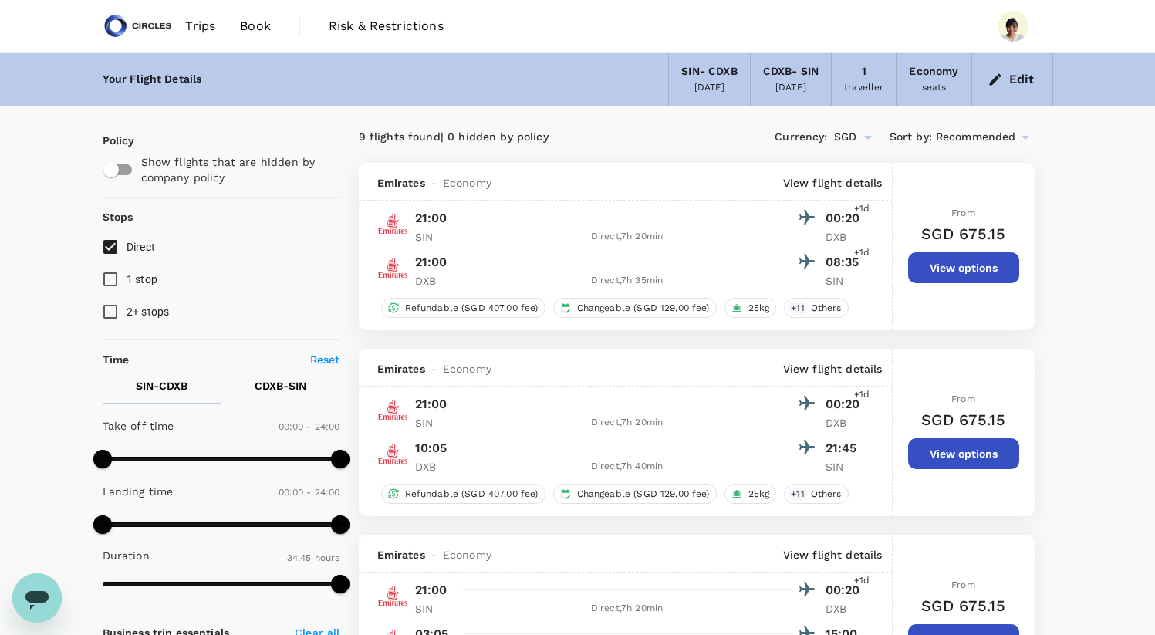
click at [150, 19] on img at bounding box center [138, 26] width 71 height 34
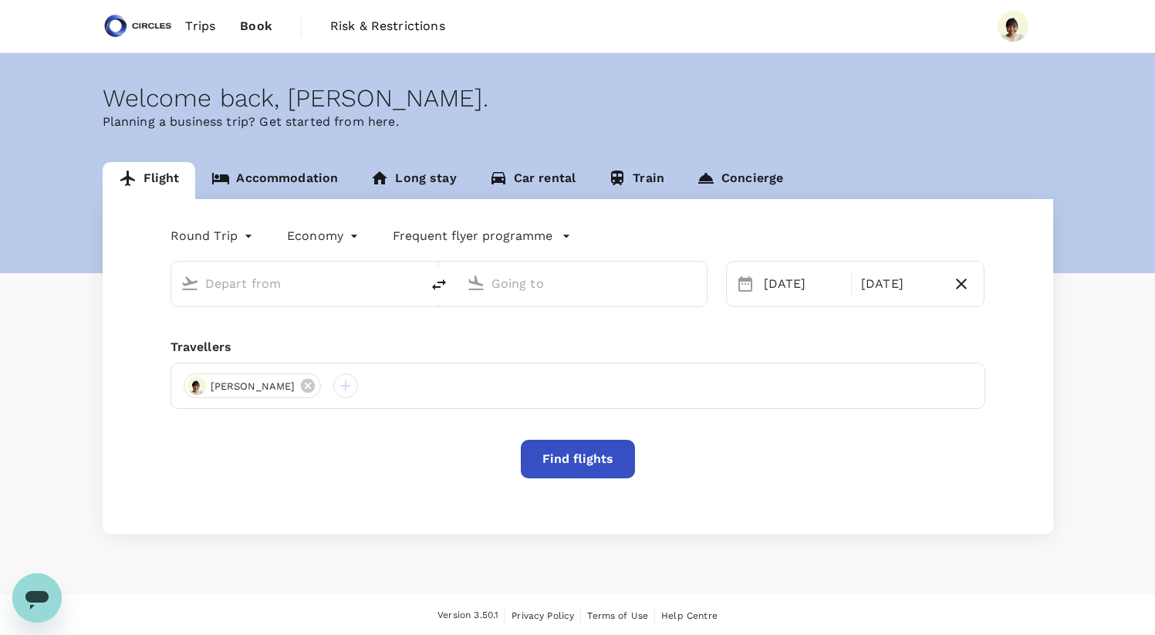
type input "Singapore Changi (SIN)"
type input "[GEOGRAPHIC_DATA], [GEOGRAPHIC_DATA] (any)"
type input "Singapore Changi (SIN)"
type input "[GEOGRAPHIC_DATA], [GEOGRAPHIC_DATA] (any)"
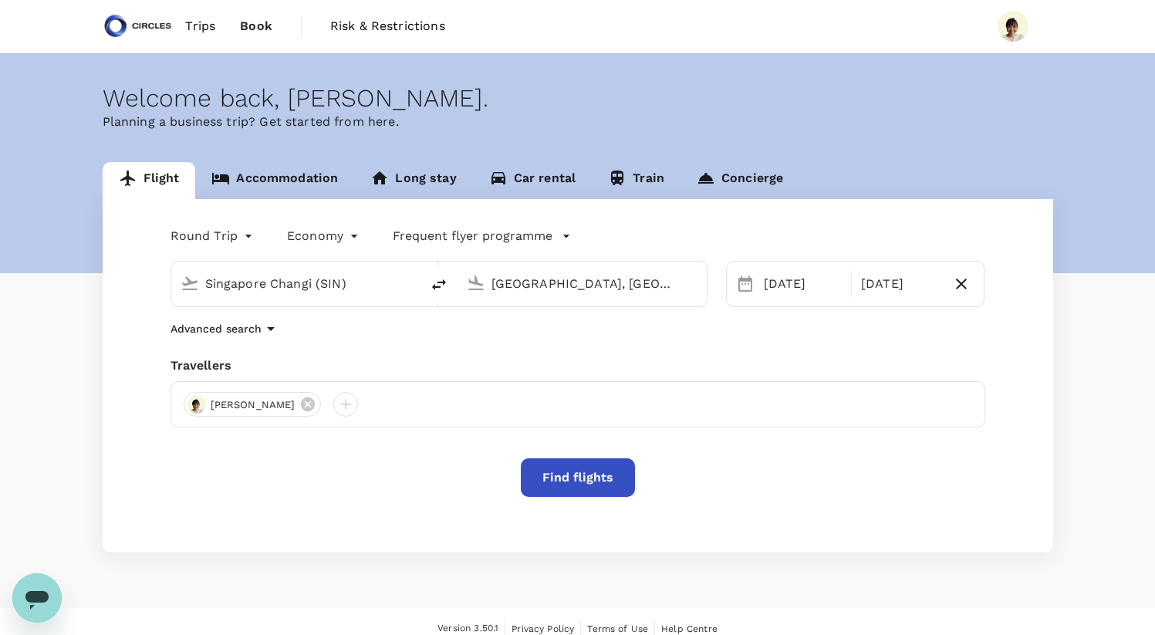
click at [615, 284] on input "[GEOGRAPHIC_DATA], [GEOGRAPHIC_DATA] (any)" at bounding box center [583, 284] width 183 height 24
click at [595, 285] on input "[GEOGRAPHIC_DATA], [GEOGRAPHIC_DATA] (any)" at bounding box center [583, 284] width 183 height 24
